Goal: Task Accomplishment & Management: Manage account settings

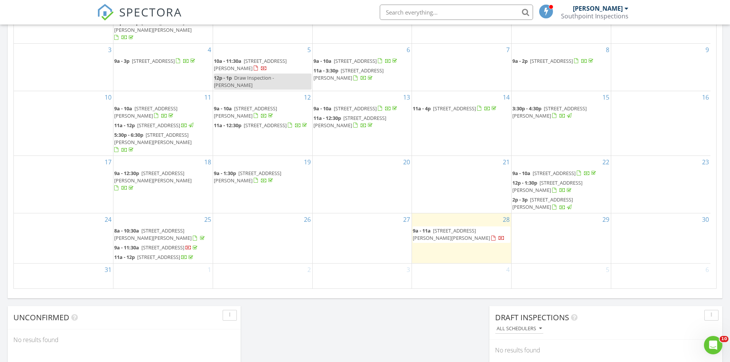
scroll to position [436, 0]
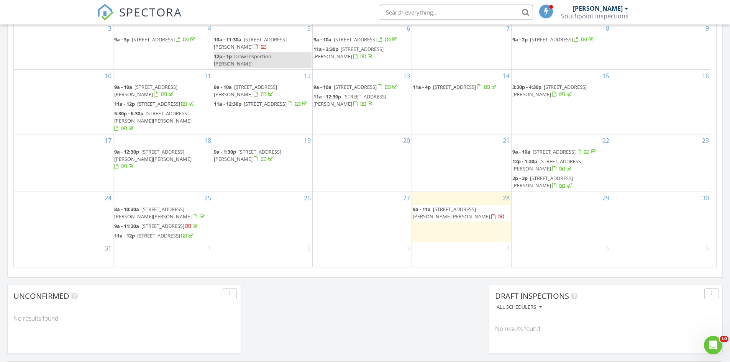
click at [469, 213] on span "[STREET_ADDRESS][PERSON_NAME][PERSON_NAME]" at bounding box center [451, 213] width 77 height 14
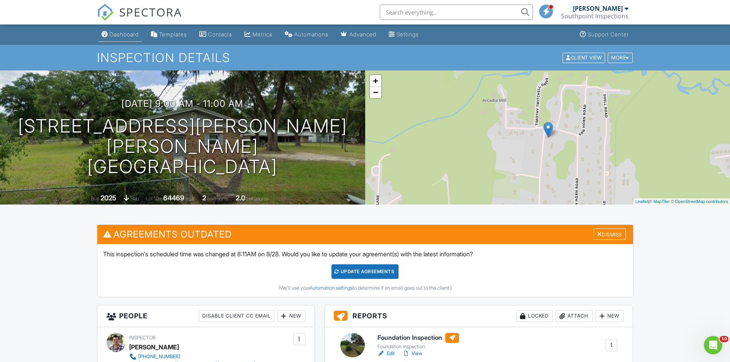
click at [128, 32] on div "Dashboard" at bounding box center [124, 34] width 29 height 7
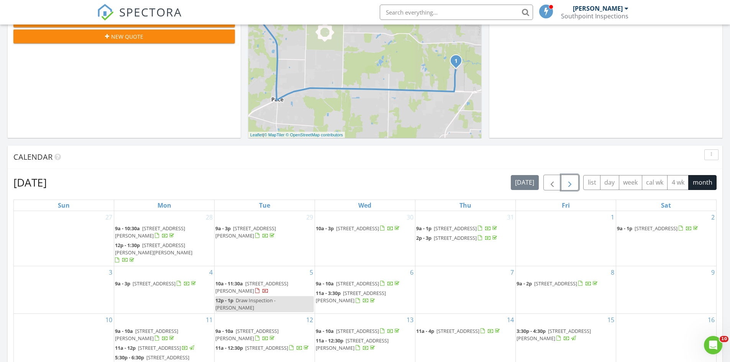
click at [571, 185] on span "button" at bounding box center [569, 182] width 9 height 9
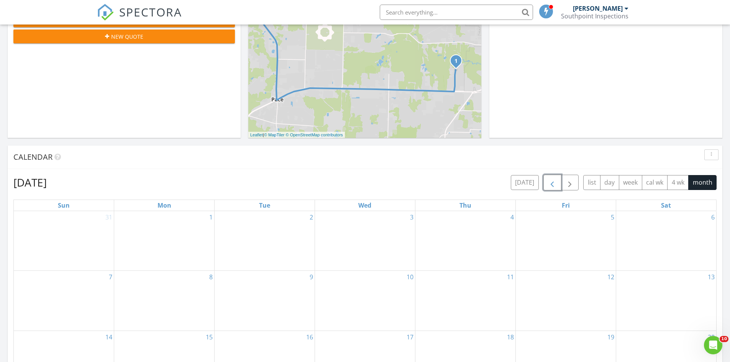
click at [547, 186] on span "button" at bounding box center [551, 182] width 9 height 9
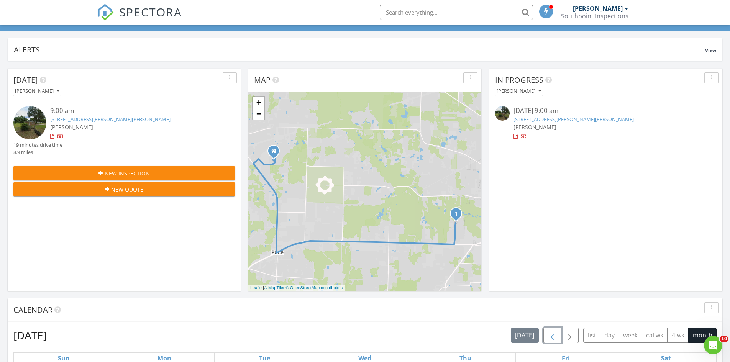
scroll to position [38, 0]
